Goal: Navigation & Orientation: Find specific page/section

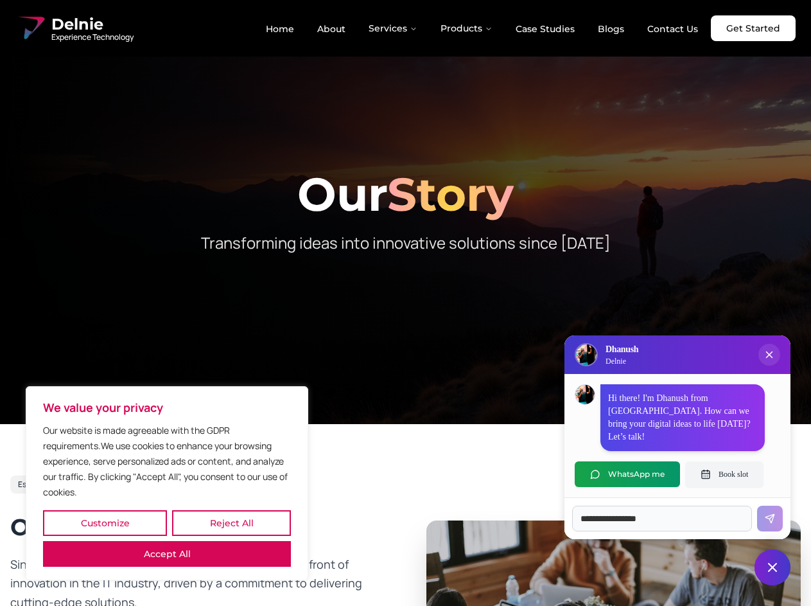
click at [105, 523] on button "Customize" at bounding box center [105, 523] width 124 height 26
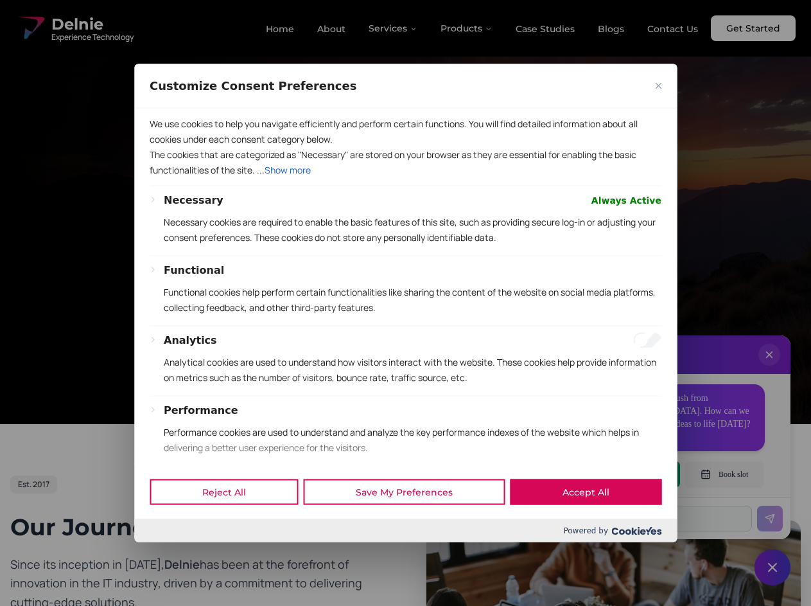
click at [231, 523] on div at bounding box center [405, 303] width 811 height 606
click at [167, 146] on p "We use cookies to help you navigate efficiently and perform certain functions. …" at bounding box center [406, 131] width 512 height 31
click at [405, 255] on div "Necessary Always Active Necessary cookies are required to enable the basic feat…" at bounding box center [413, 223] width 498 height 63
click at [394, 28] on div at bounding box center [405, 303] width 811 height 606
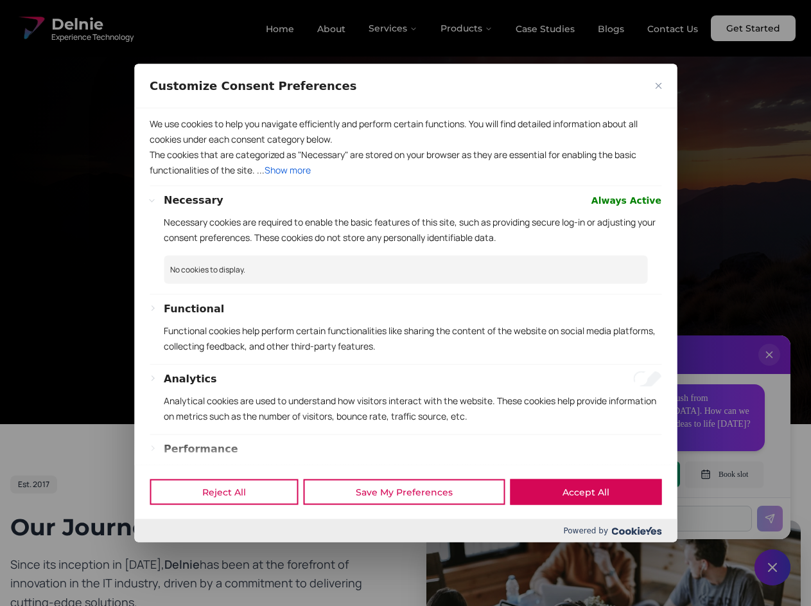
click at [467, 28] on div at bounding box center [405, 303] width 811 height 606
click at [769, 367] on div at bounding box center [405, 303] width 811 height 606
click at [628, 474] on div "Reject All Save My Preferences Accept All" at bounding box center [405, 491] width 543 height 55
click at [725, 474] on div at bounding box center [405, 303] width 811 height 606
click at [773, 567] on div at bounding box center [405, 303] width 811 height 606
